Goal: Task Accomplishment & Management: Manage account settings

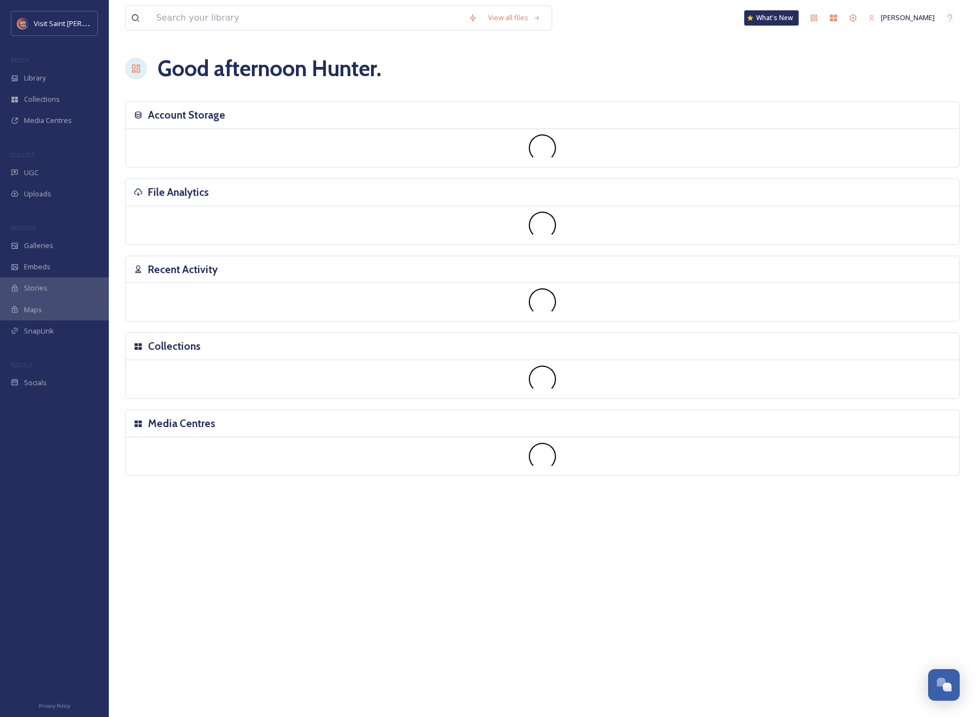
scroll to position [1854, 0]
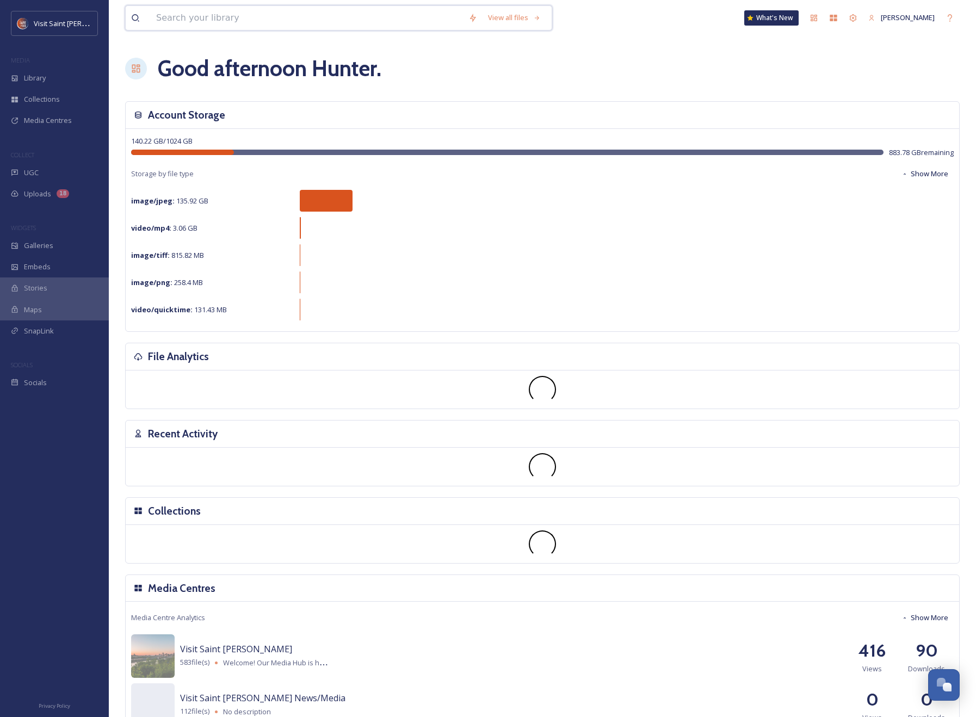
click at [250, 22] on input at bounding box center [307, 18] width 312 height 24
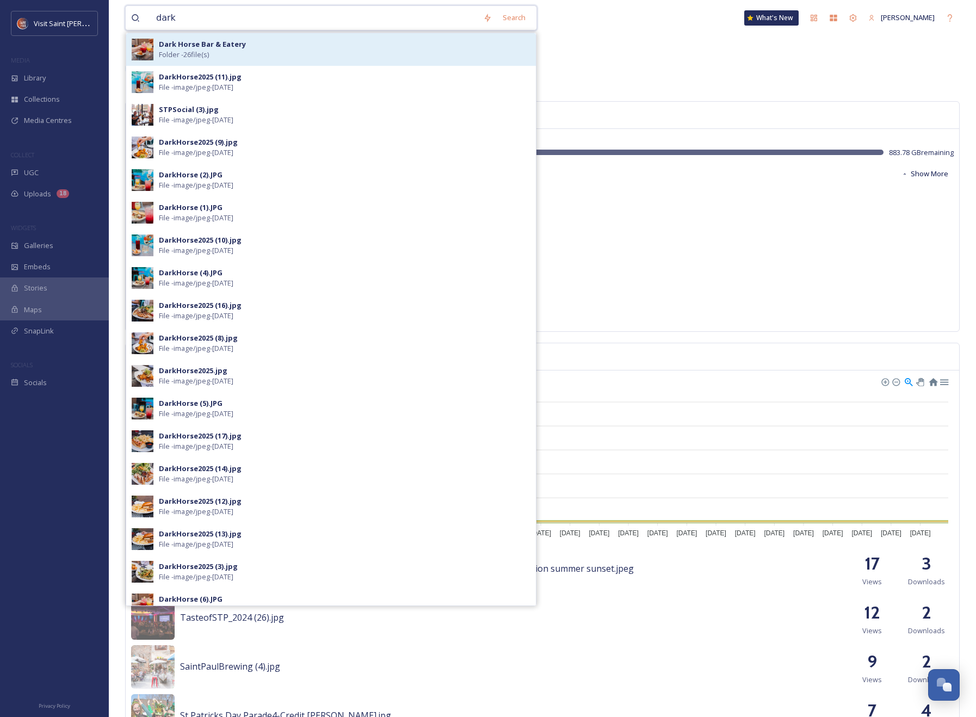
type input "dark"
click at [239, 53] on div "Dark Horse Bar & Eatery Folder - 26 file(s)" at bounding box center [345, 49] width 372 height 21
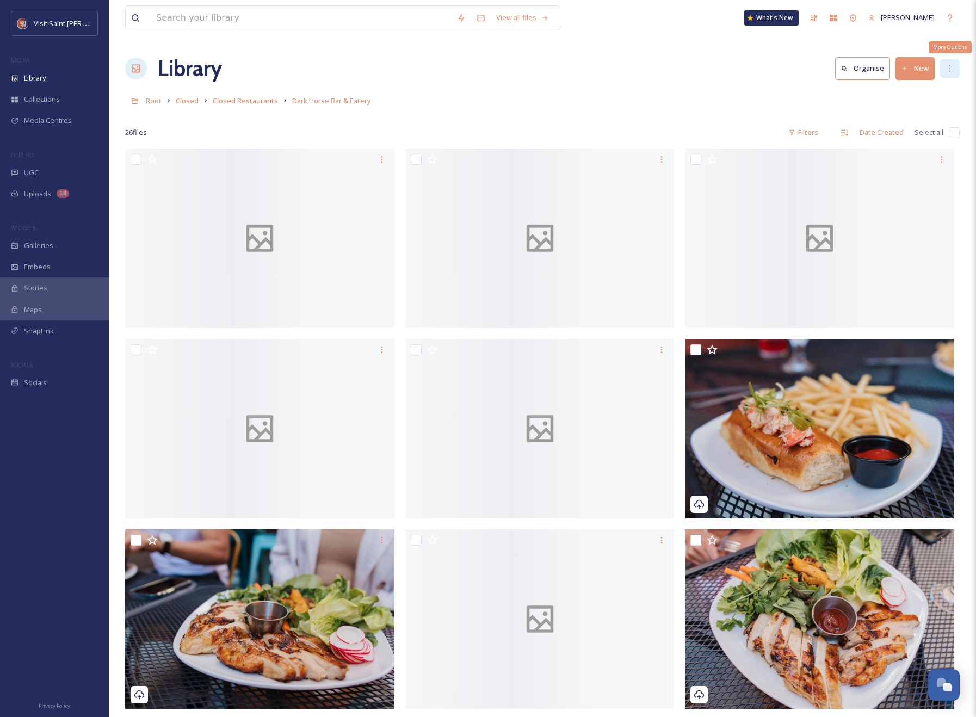
click at [947, 63] on div "More Options" at bounding box center [950, 69] width 20 height 20
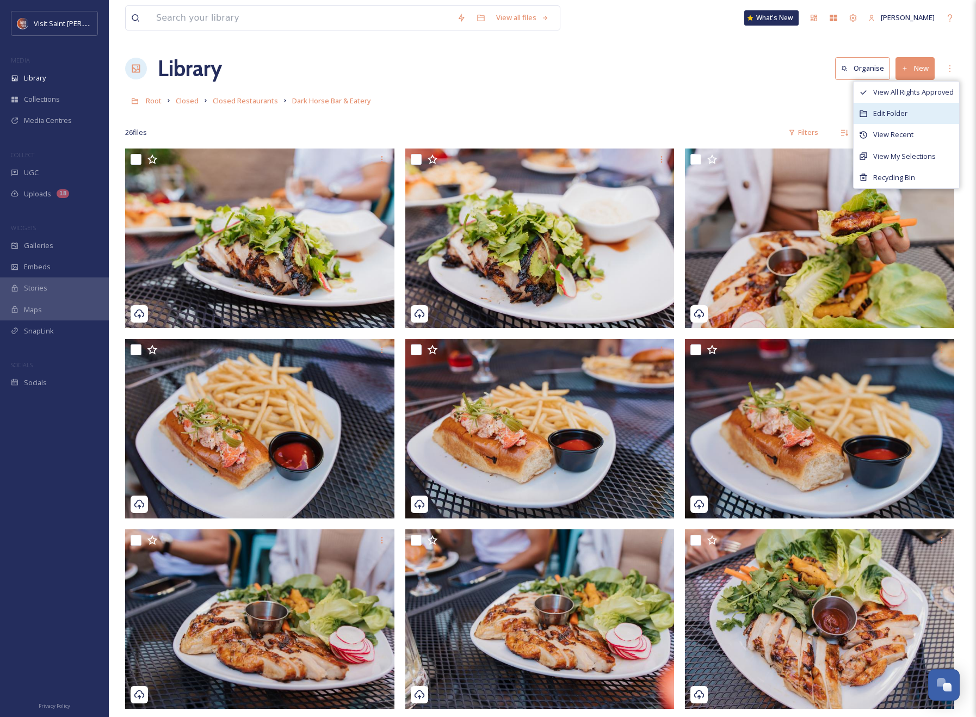
click at [918, 113] on div "Edit Folder" at bounding box center [907, 113] width 106 height 21
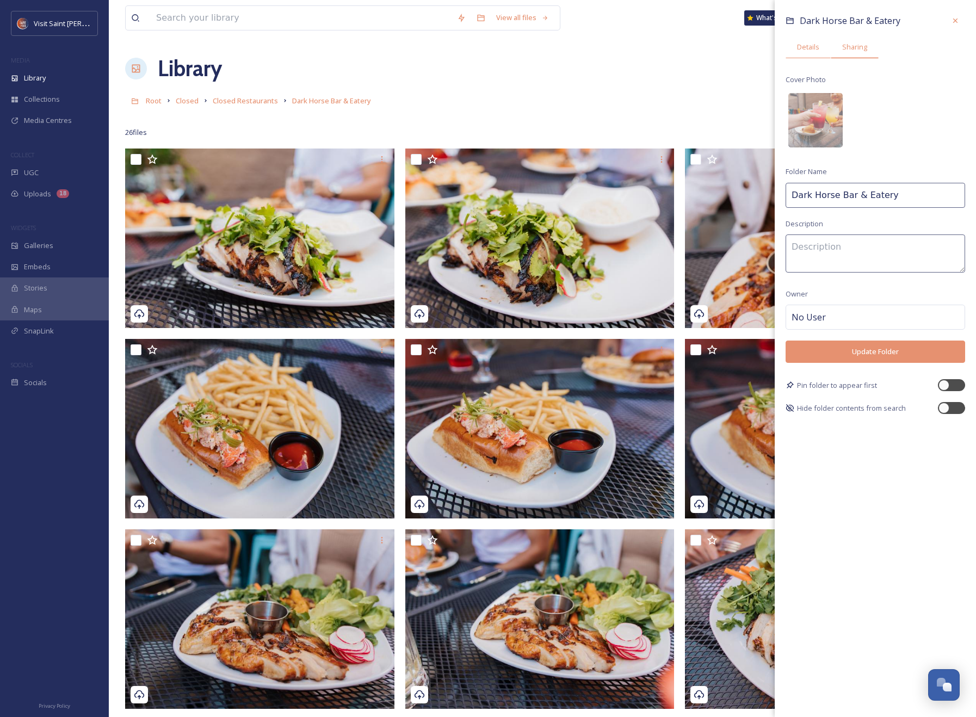
click at [871, 49] on div "Sharing" at bounding box center [855, 47] width 48 height 22
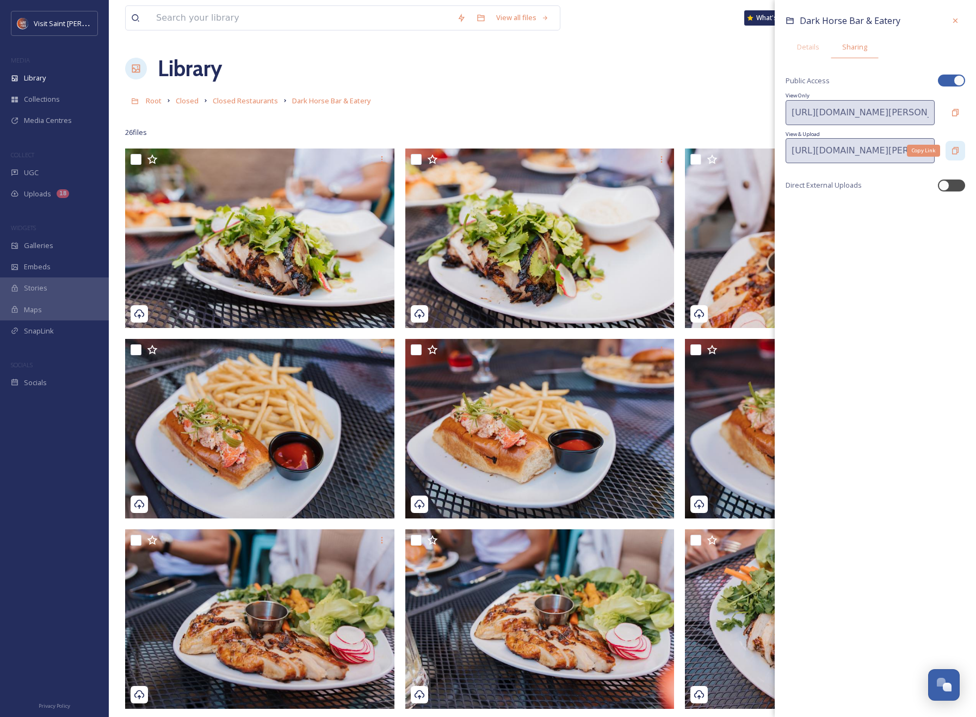
click at [958, 154] on icon at bounding box center [955, 150] width 9 height 9
click at [958, 149] on icon at bounding box center [955, 150] width 9 height 9
click at [955, 21] on icon at bounding box center [955, 20] width 4 height 4
